Goal: Task Accomplishment & Management: Complete application form

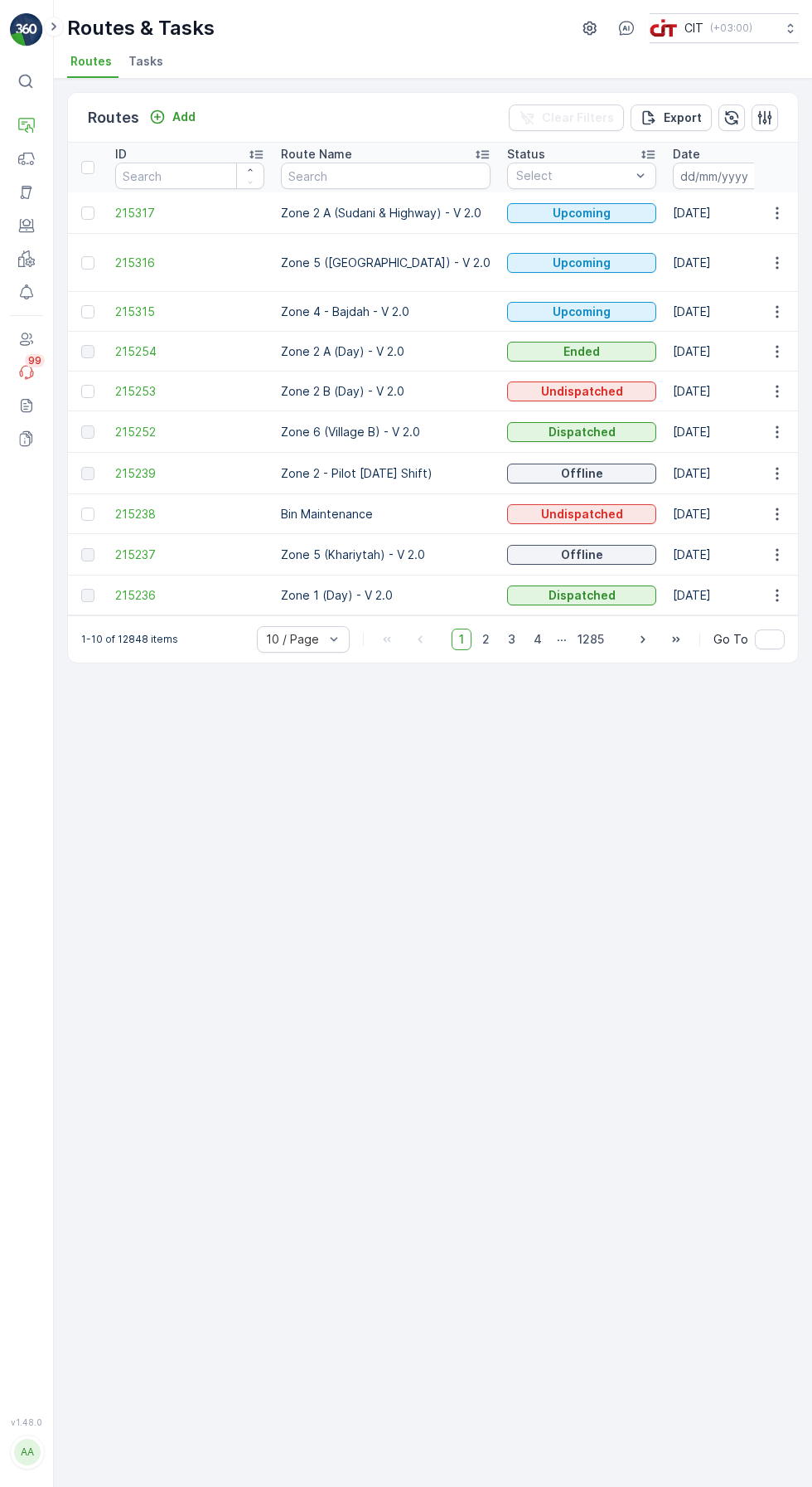
click at [177, 120] on p "Add" at bounding box center [184, 117] width 23 height 16
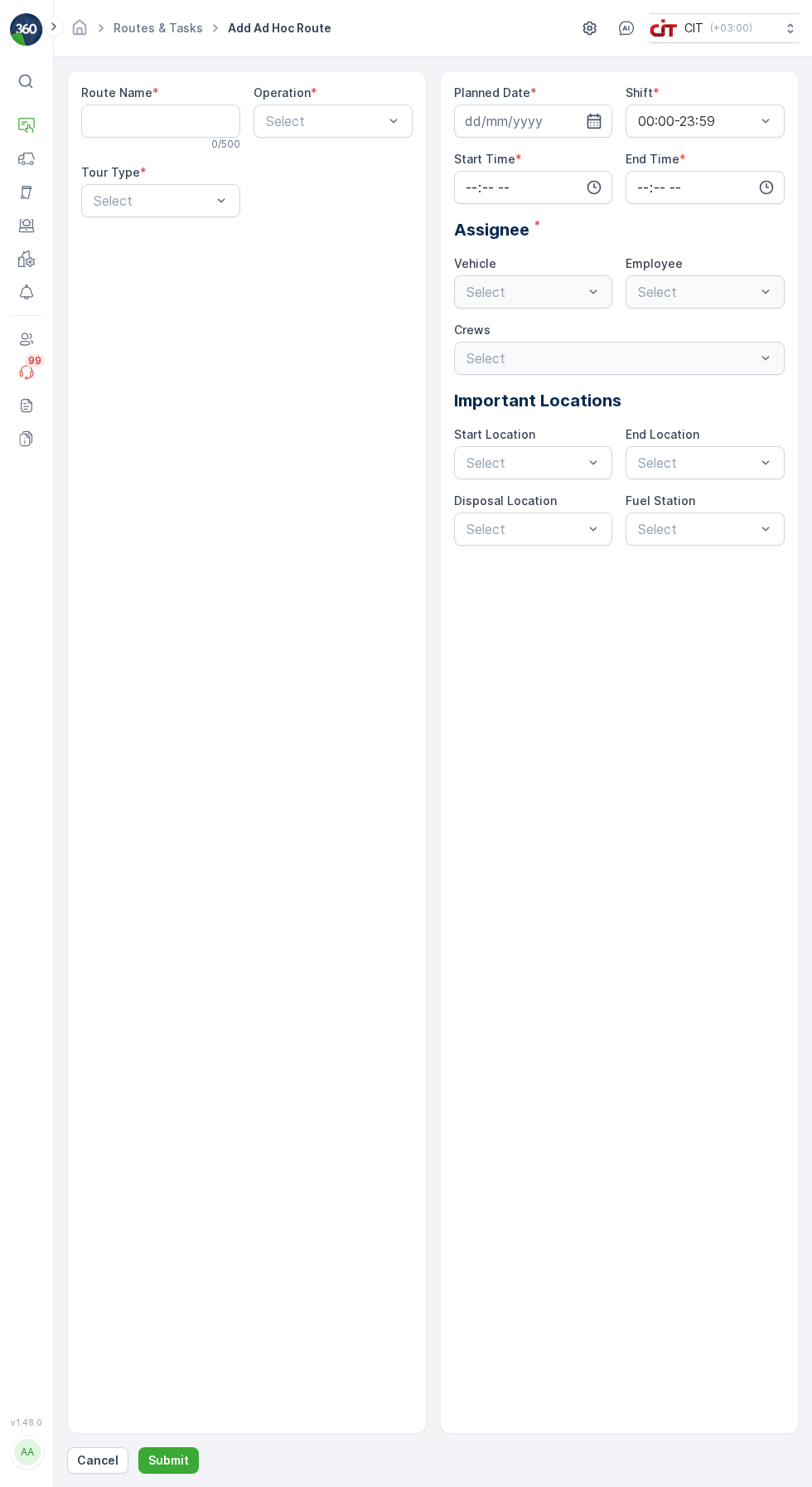
click at [147, 122] on Name "Route Name" at bounding box center [160, 120] width 160 height 33
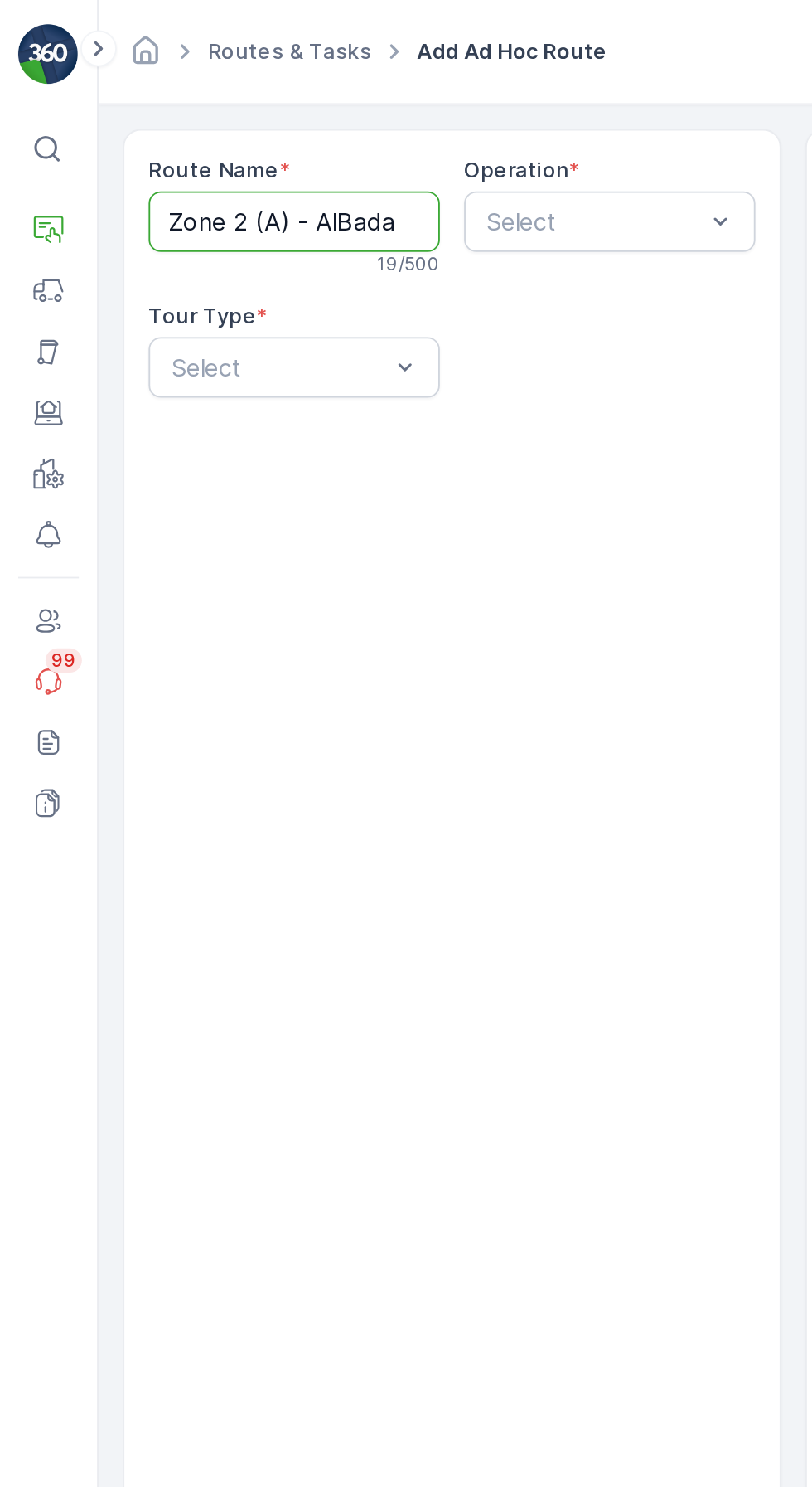
click at [153, 119] on Name "Zone 2 (A) - AlBada" at bounding box center [160, 120] width 160 height 33
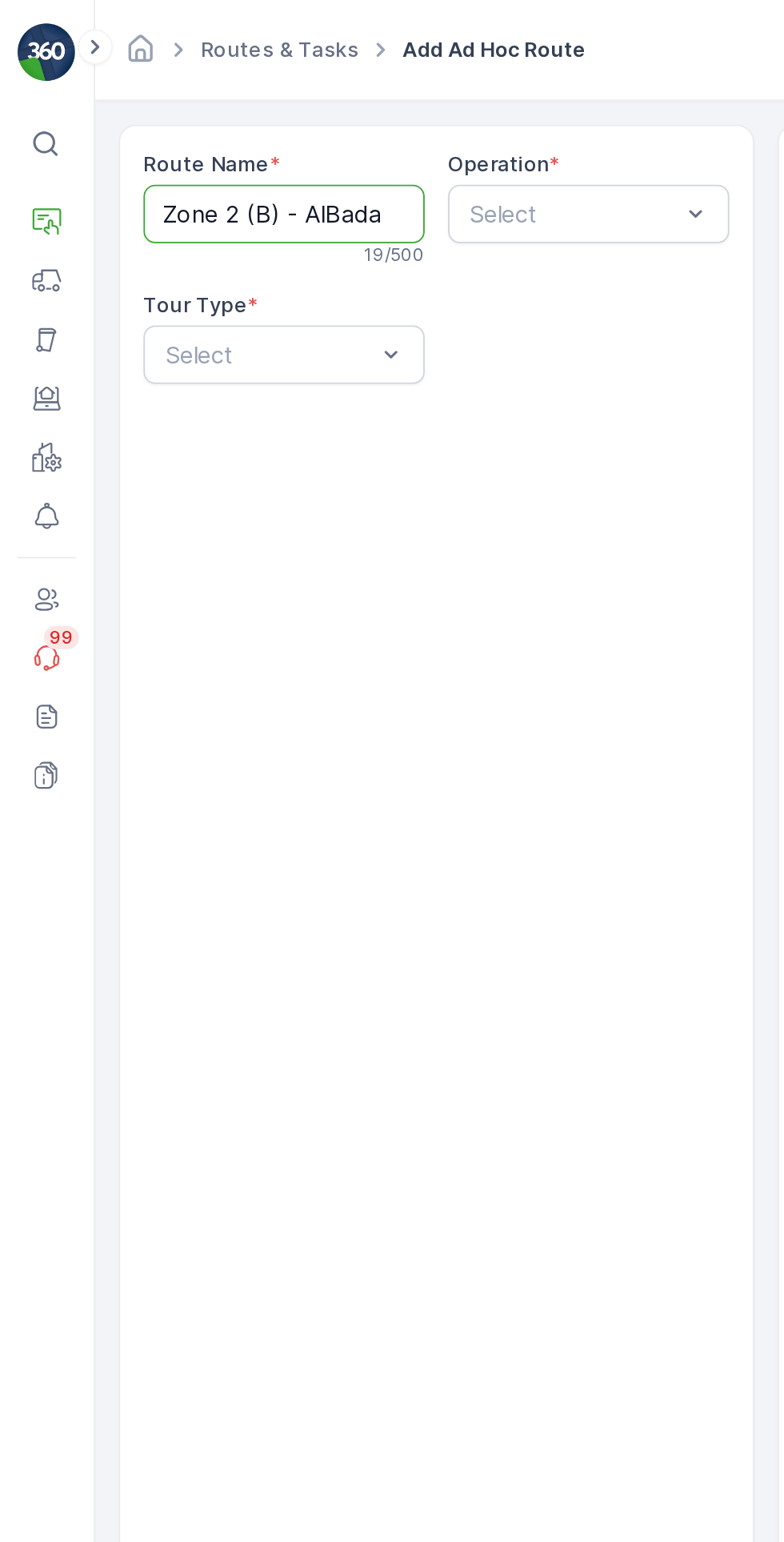
type Name "Zone 2 (B) - AlBada"
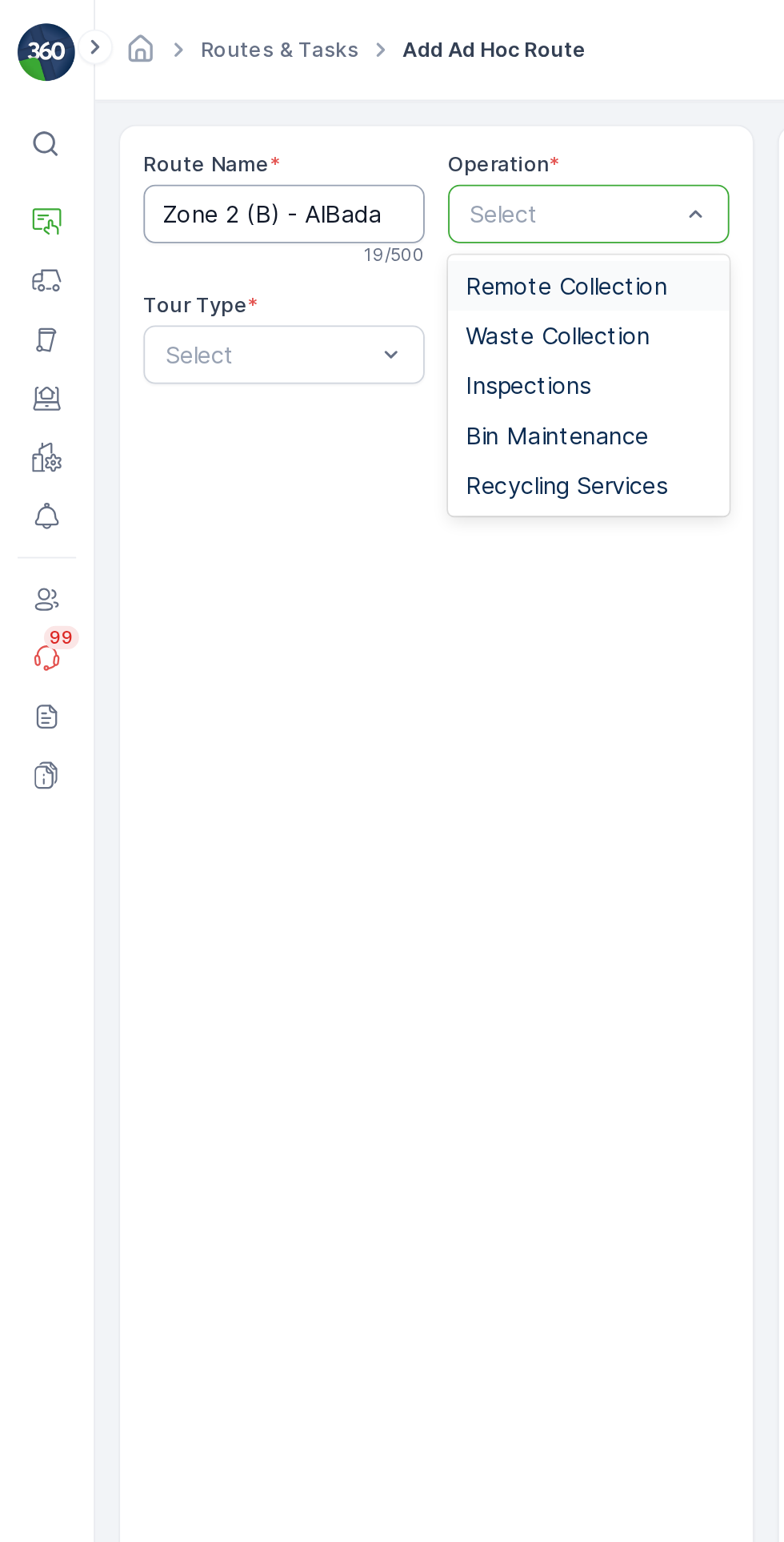
click at [350, 179] on span "Waste Collection" at bounding box center [304, 184] width 101 height 15
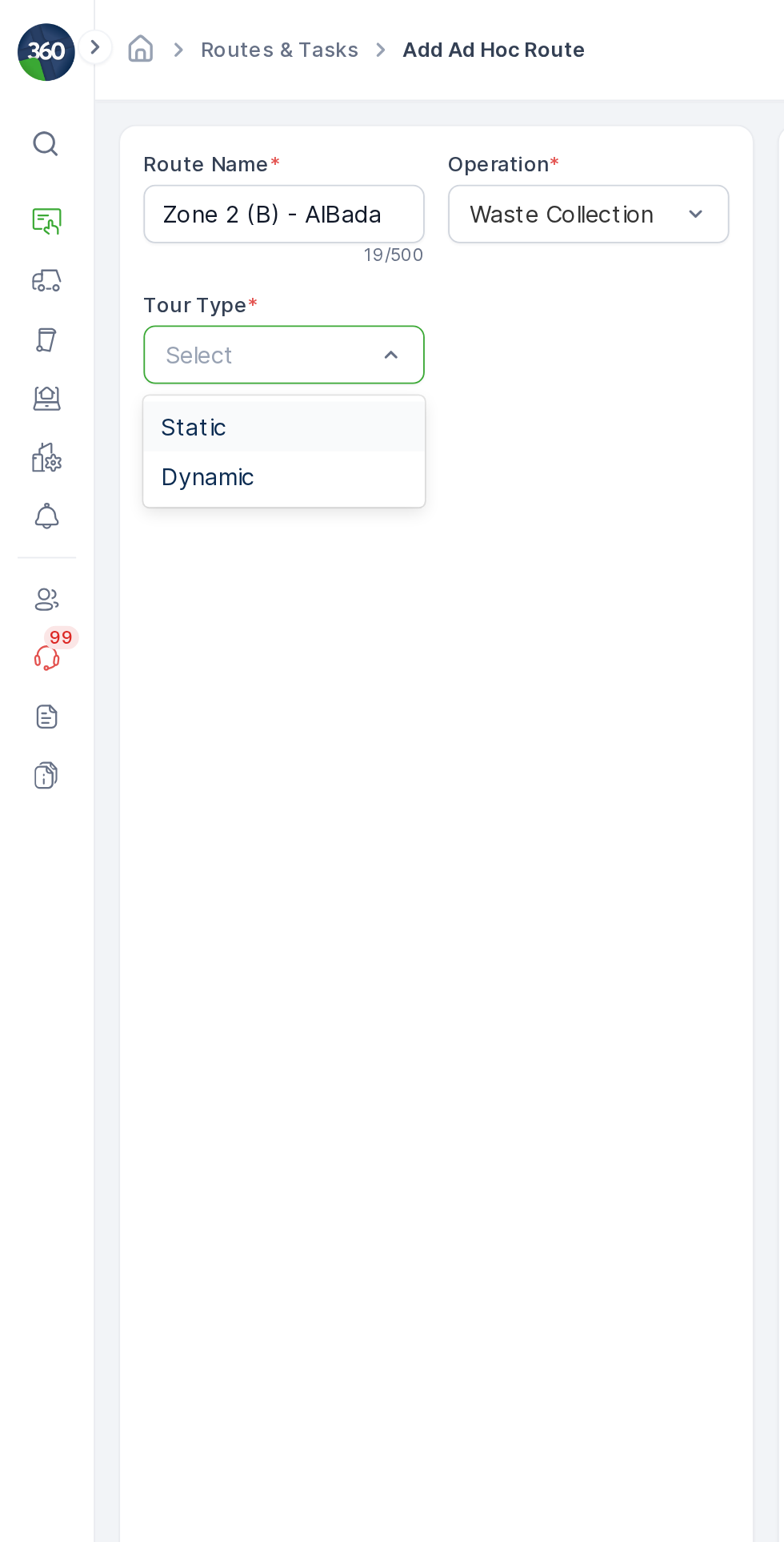
click at [173, 257] on div "Dynamic" at bounding box center [155, 260] width 135 height 15
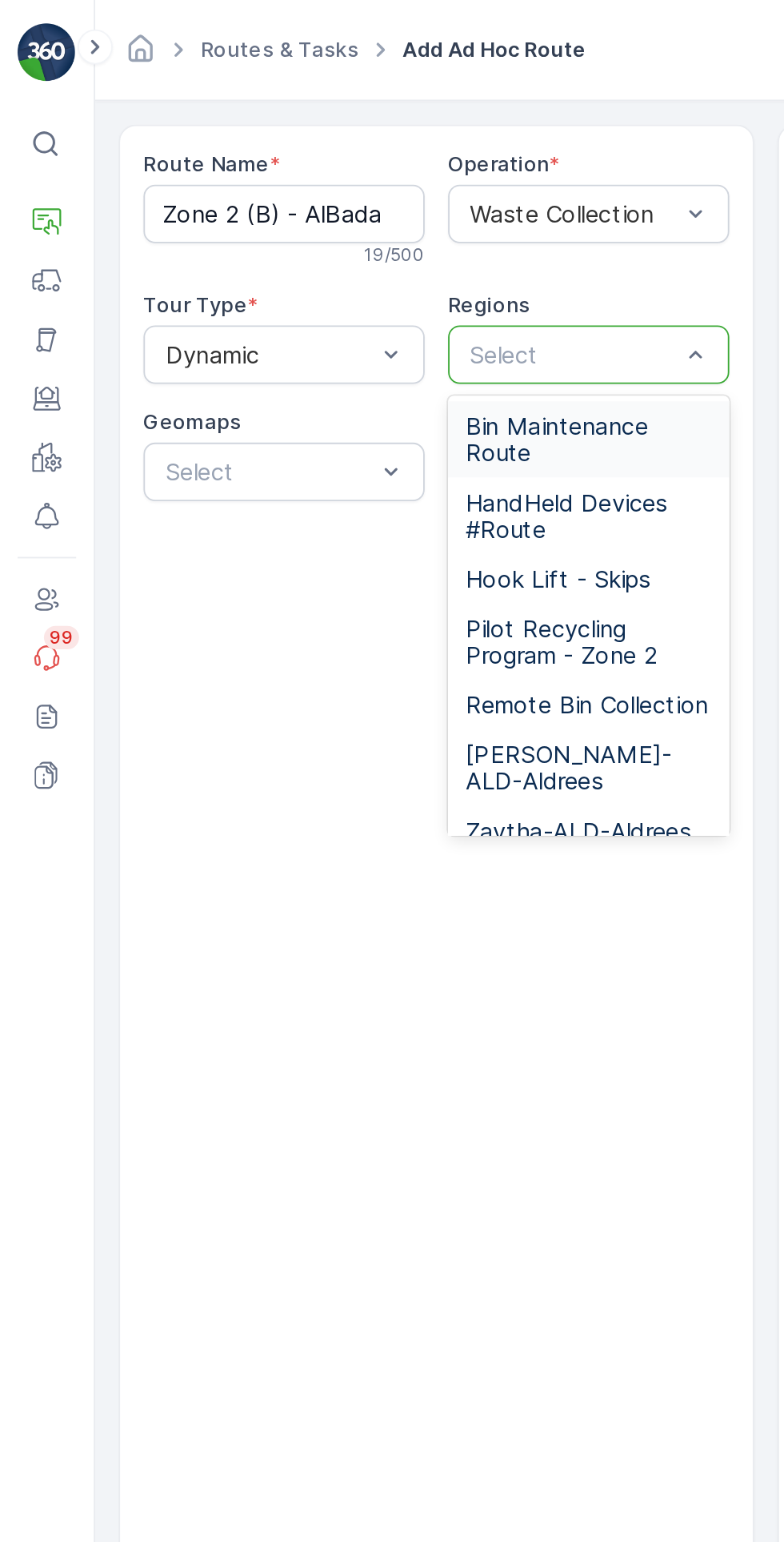
click at [318, 385] on span "Remote Bin Collection" at bounding box center [321, 386] width 133 height 15
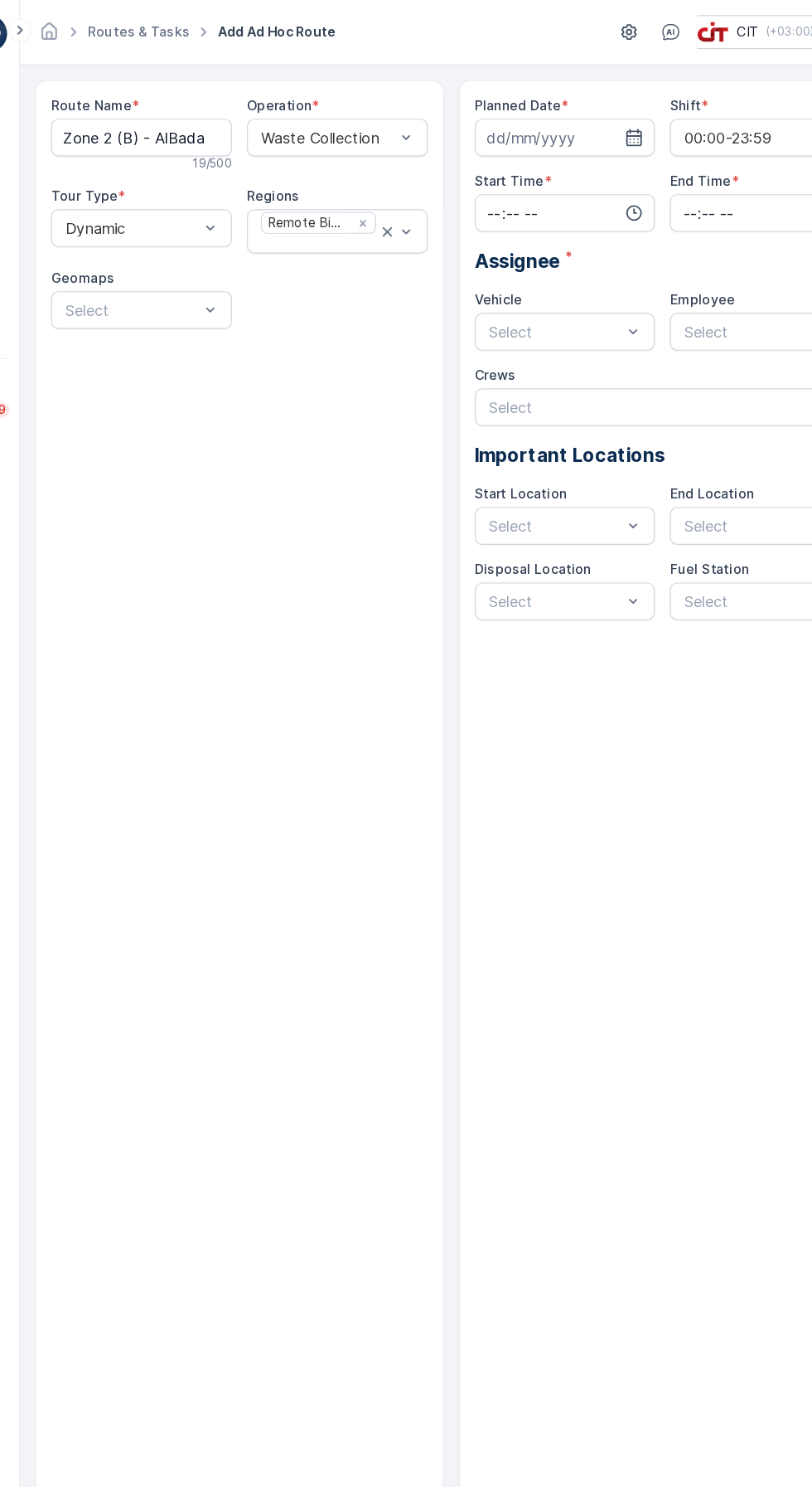
click at [519, 120] on input at bounding box center [534, 120] width 160 height 33
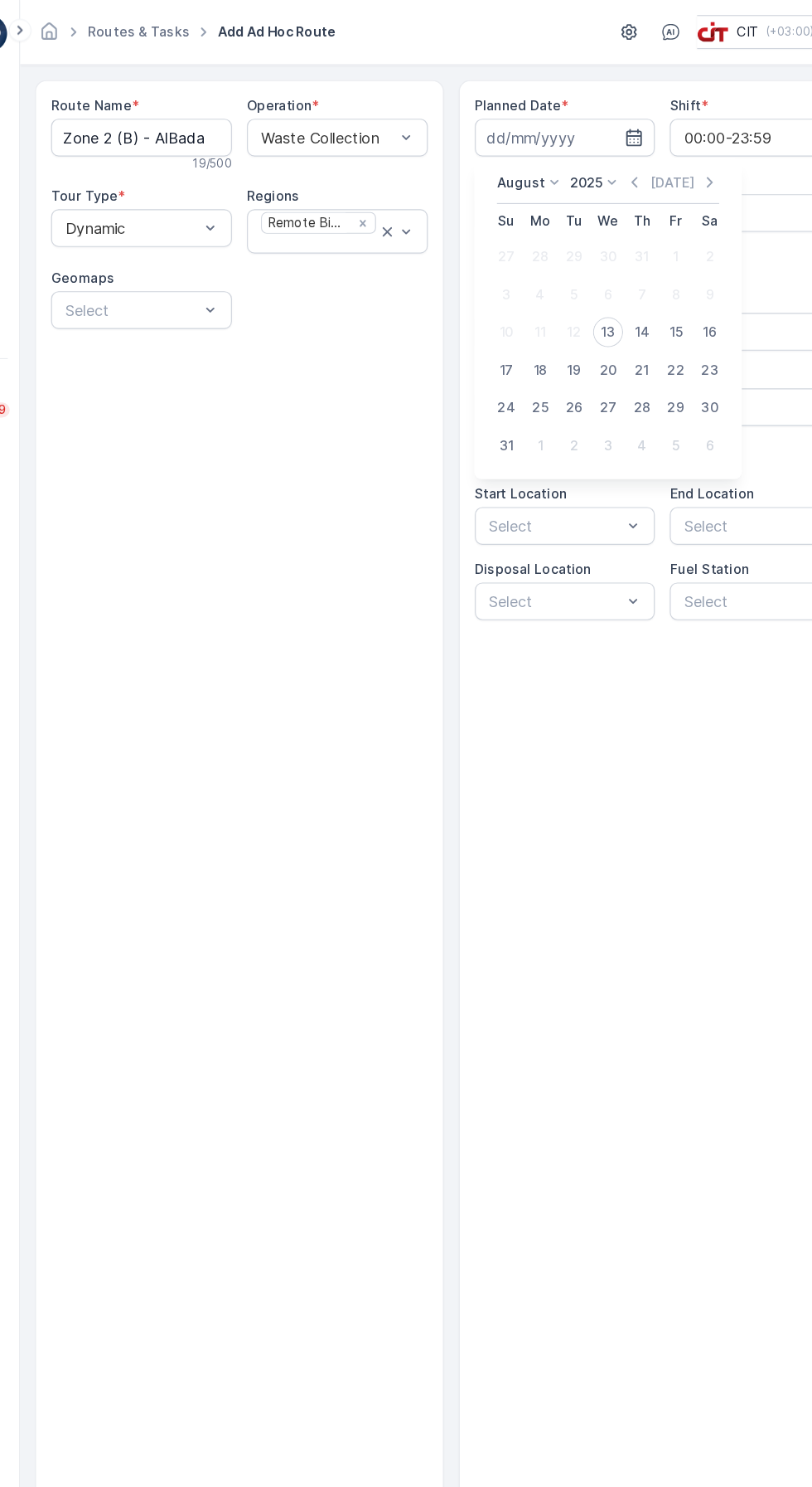
click at [601, 291] on div "14" at bounding box center [601, 292] width 27 height 27
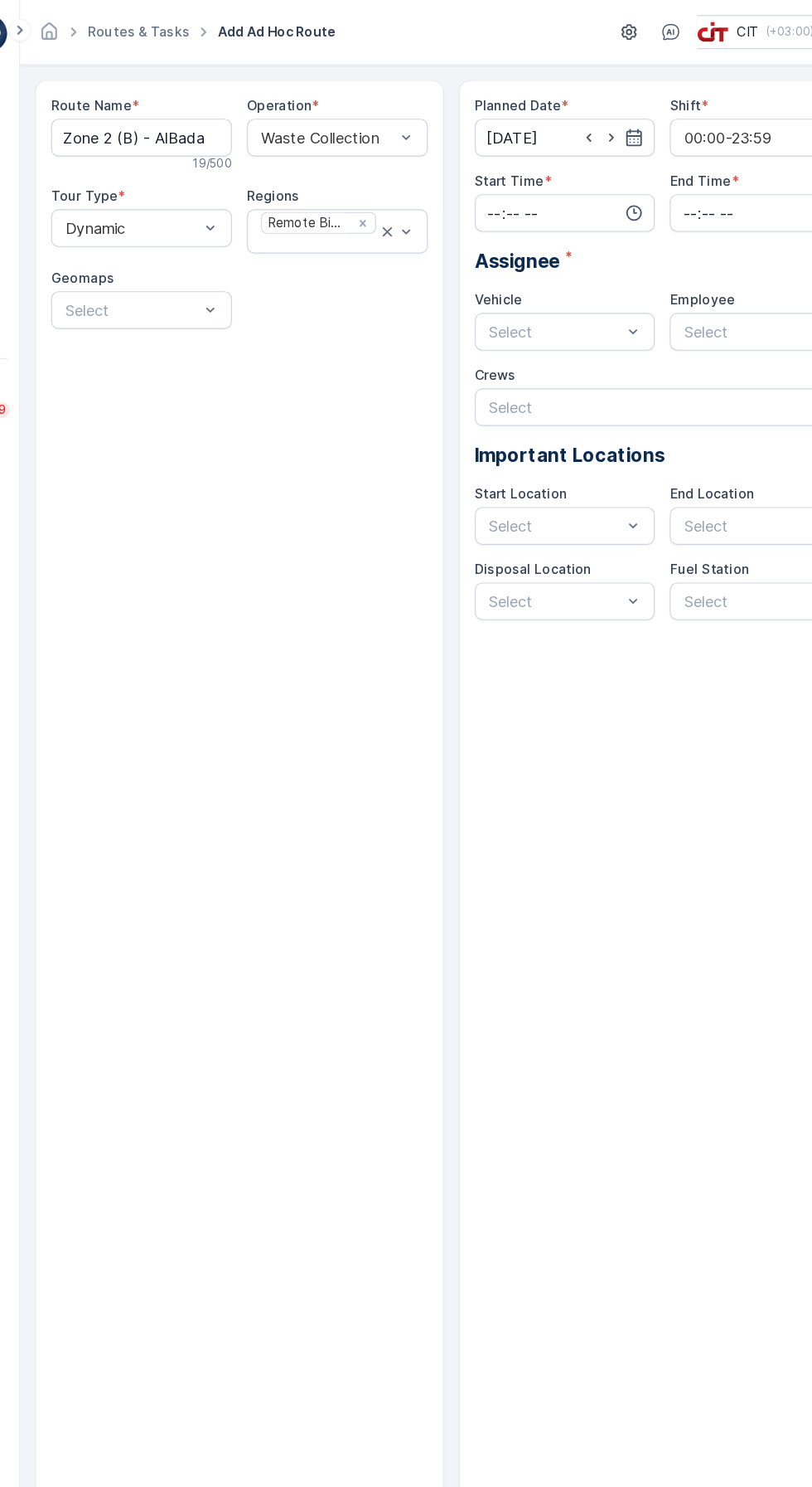
click at [500, 119] on input "[DATE]" at bounding box center [534, 120] width 160 height 33
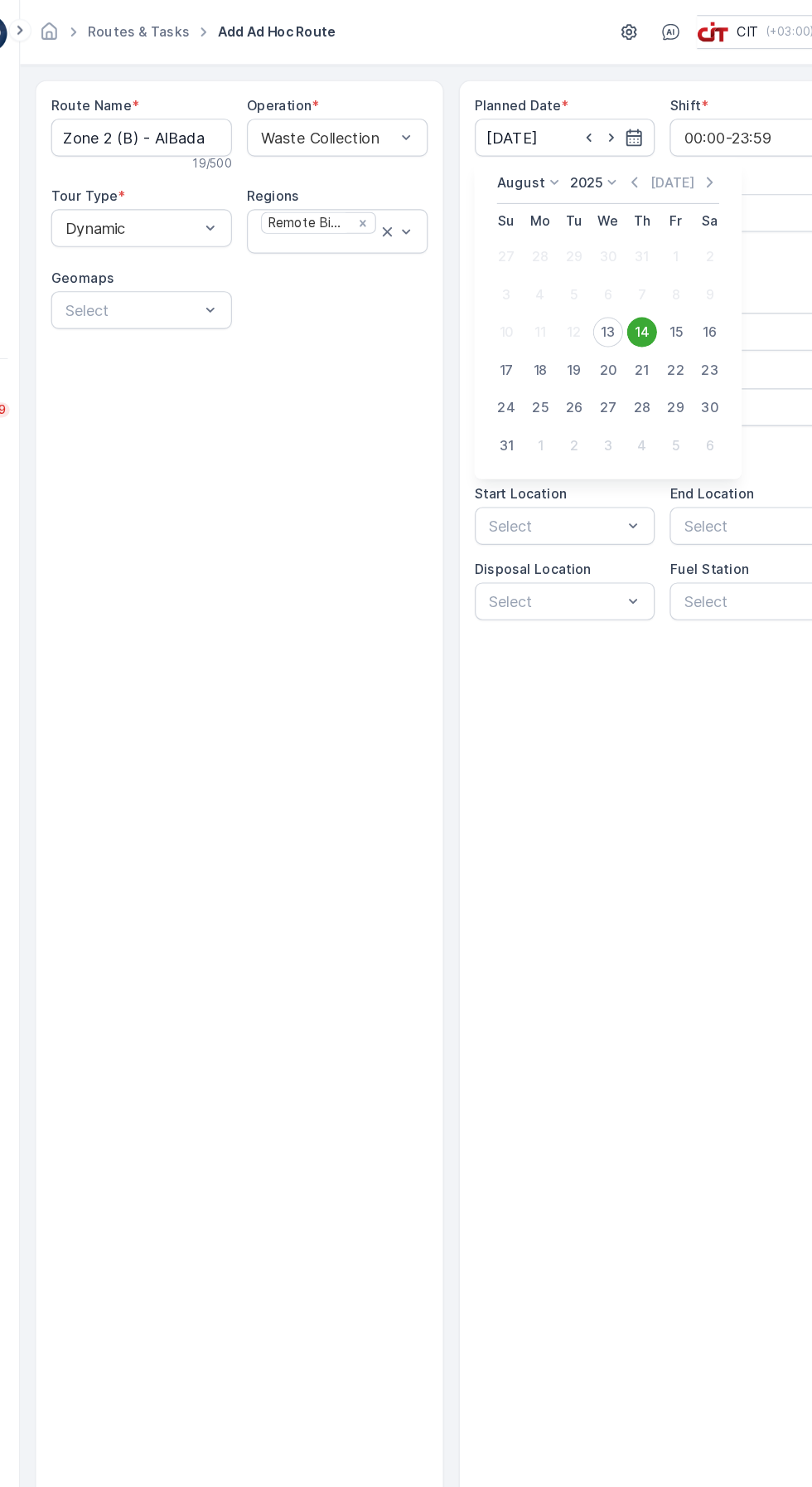
click at [570, 293] on div "13" at bounding box center [571, 292] width 27 height 27
type input "[DATE]"
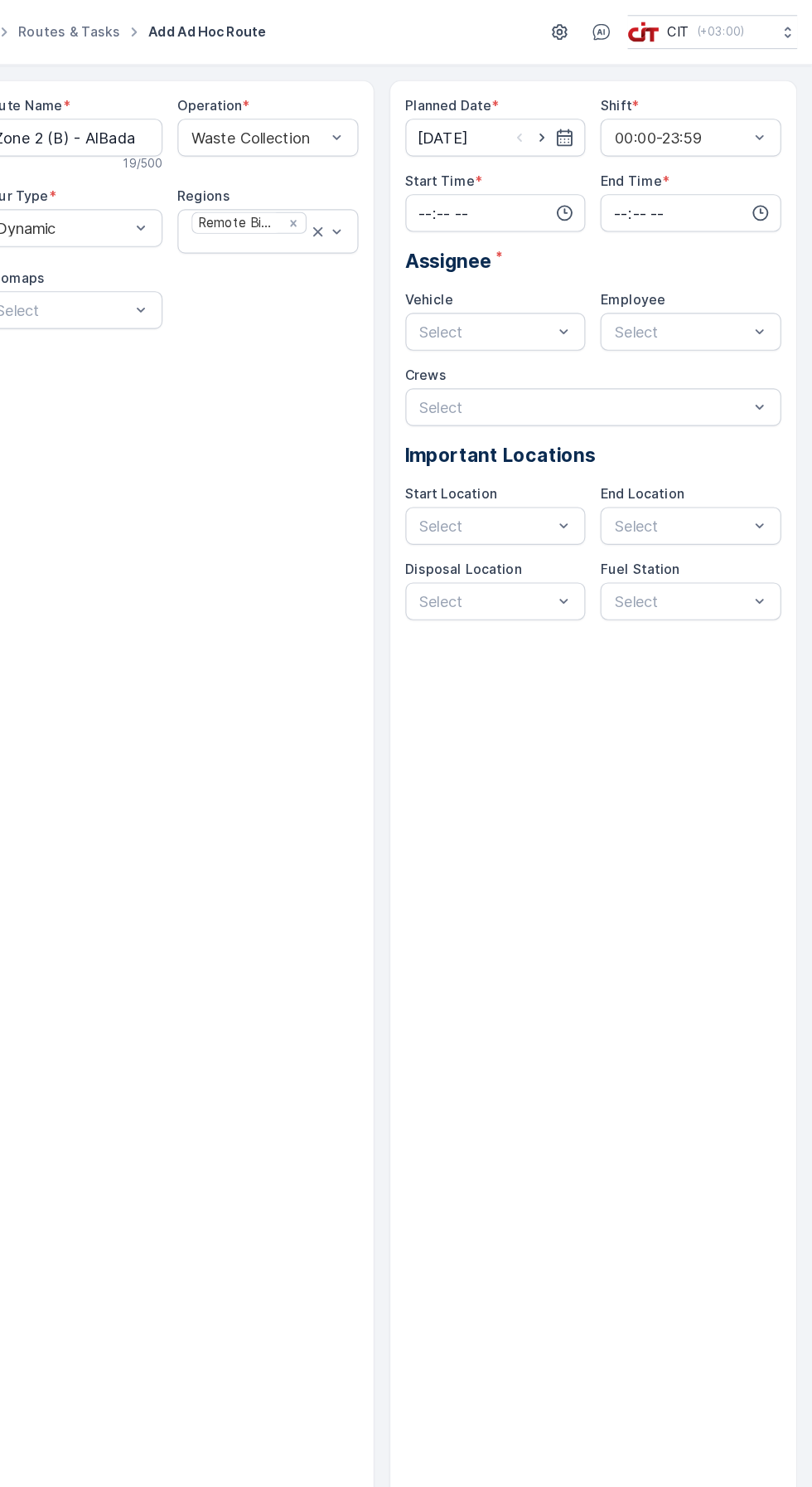
click at [515, 190] on input "time" at bounding box center [534, 187] width 160 height 33
type input "13:00"
click at [687, 183] on input "time" at bounding box center [705, 187] width 160 height 33
type input "18:00"
click at [661, 834] on div "Planned Date * [DATE] Shift * 00:00-23:59 Start Time * 13:00 End Time * 18:00 0…" at bounding box center [620, 752] width 360 height 1364
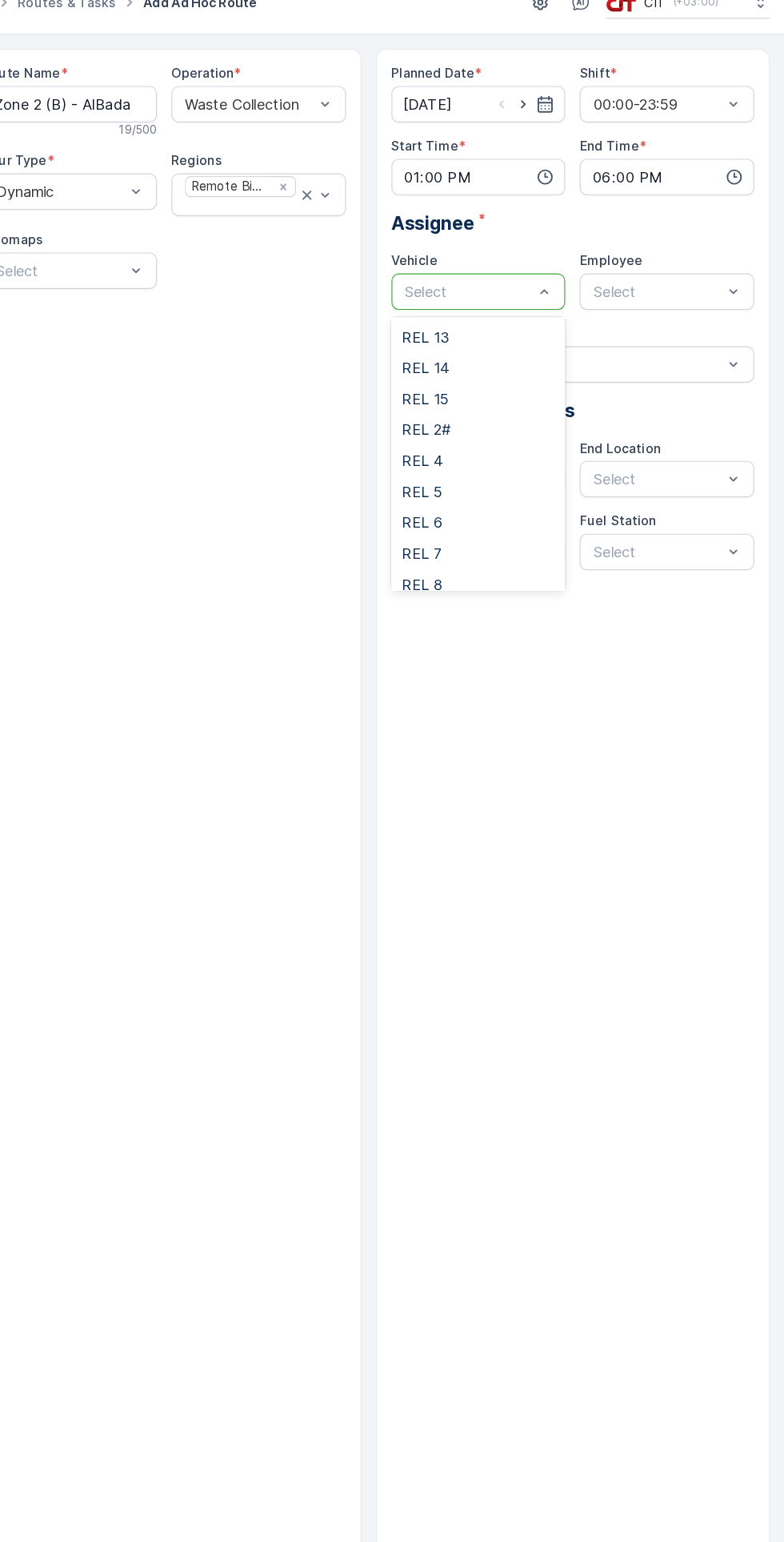
scroll to position [171, 0]
click at [525, 400] on div "REL 2#" at bounding box center [516, 396] width 135 height 15
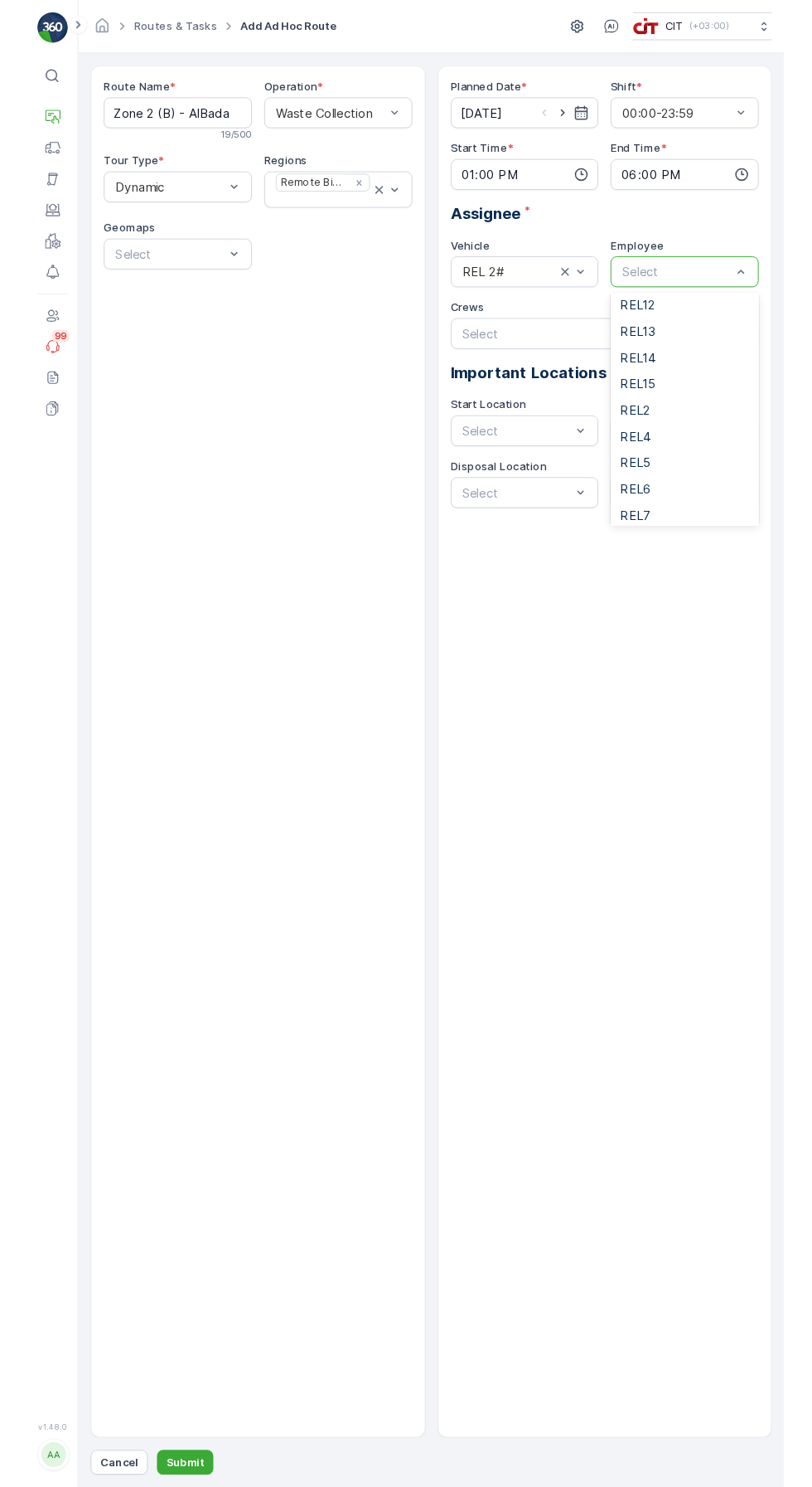
scroll to position [147, 0]
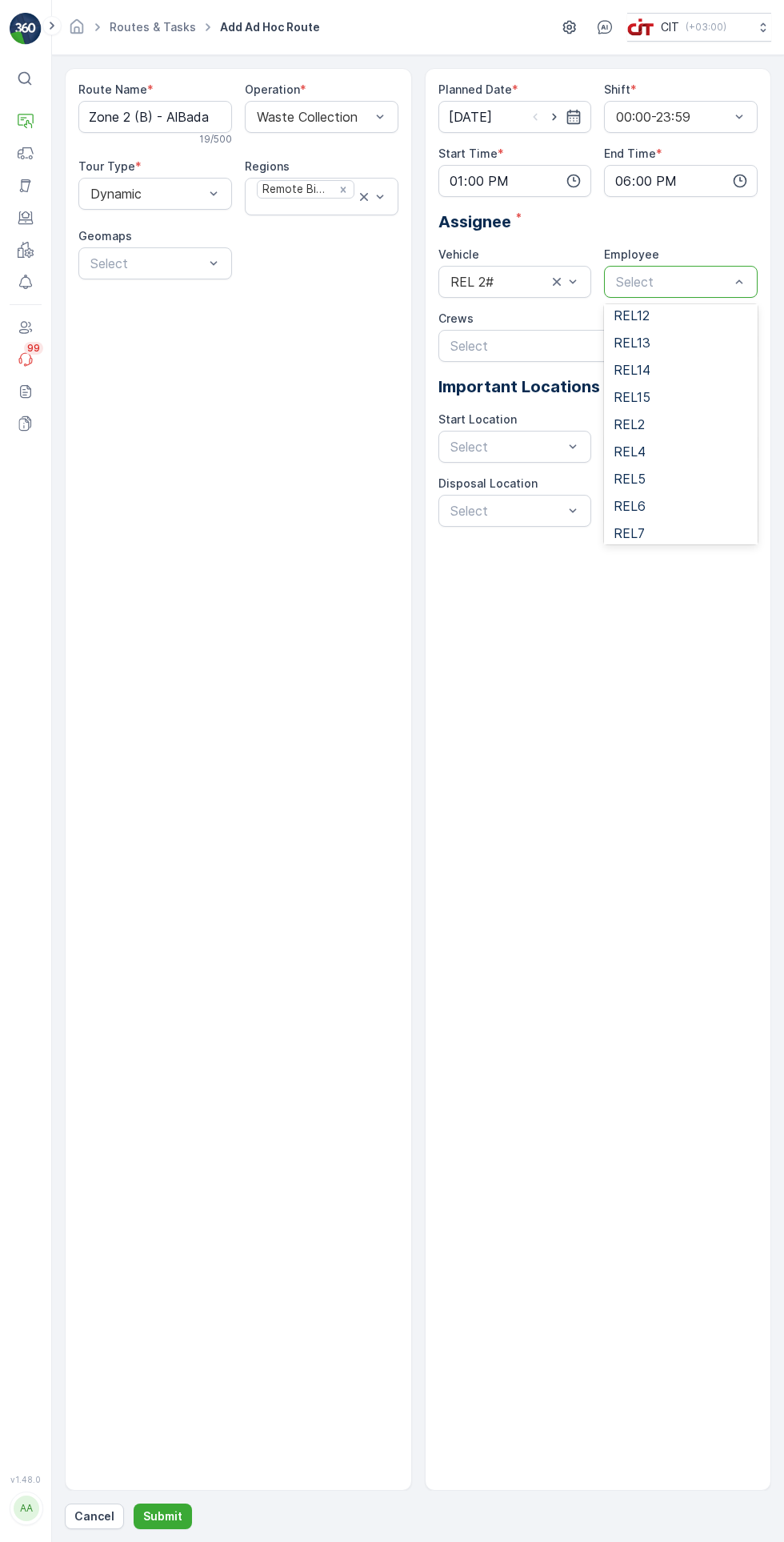
click at [656, 426] on div "REL2" at bounding box center [682, 424] width 135 height 15
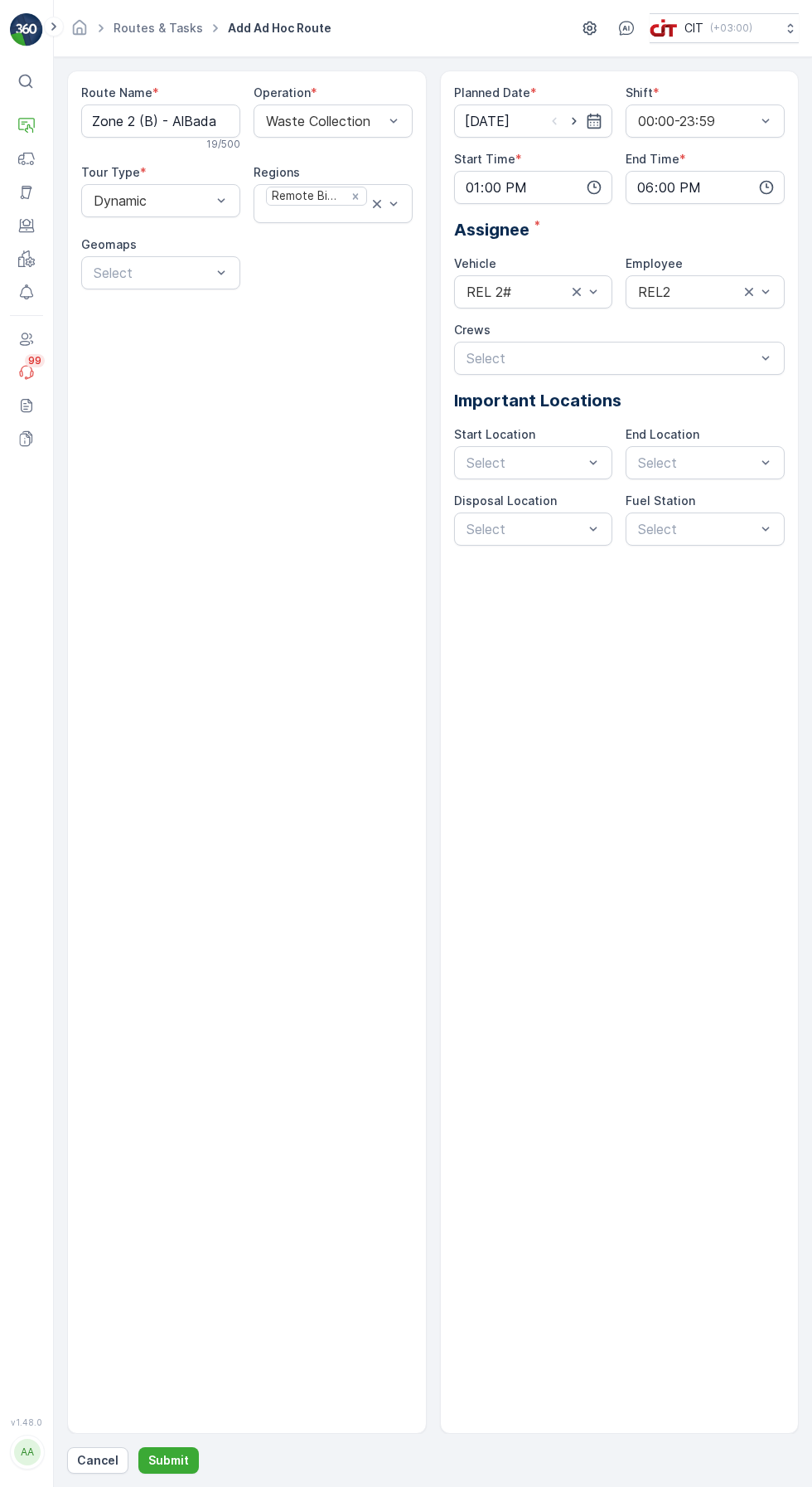
click at [163, 1469] on p "Submit" at bounding box center [168, 1460] width 41 height 16
